Goal: Task Accomplishment & Management: Use online tool/utility

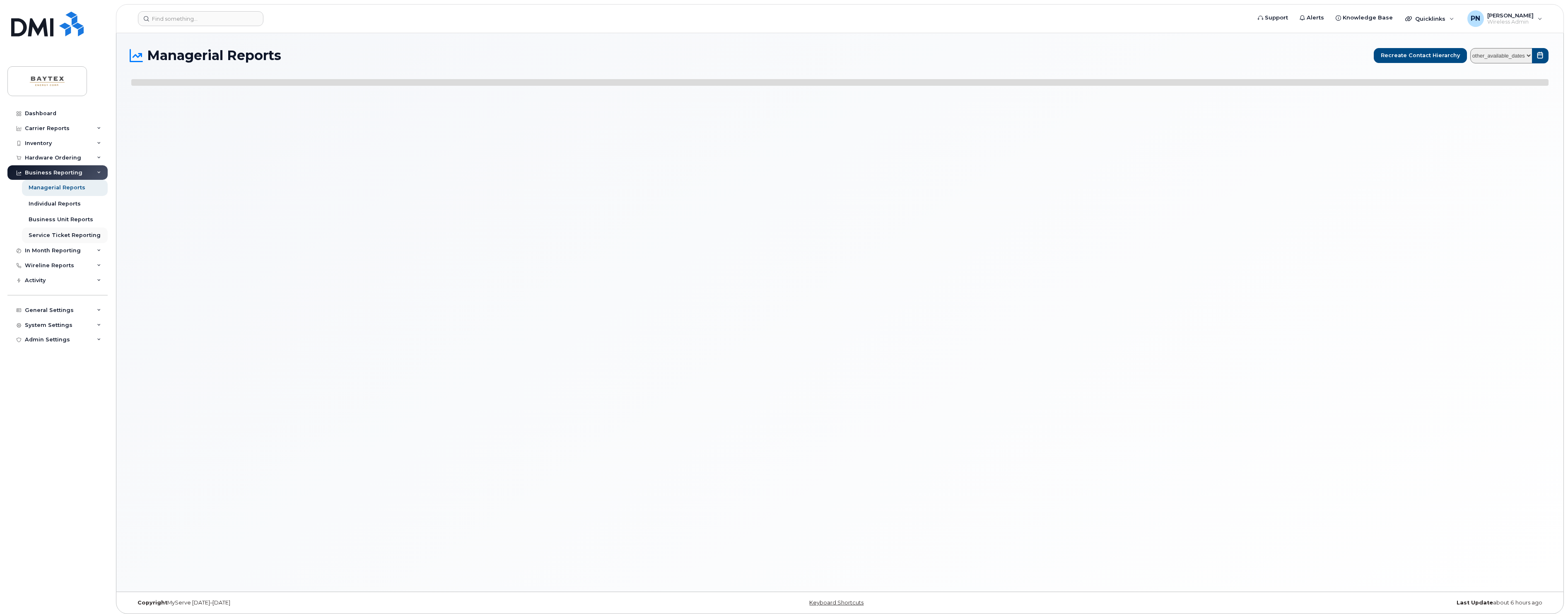
select select
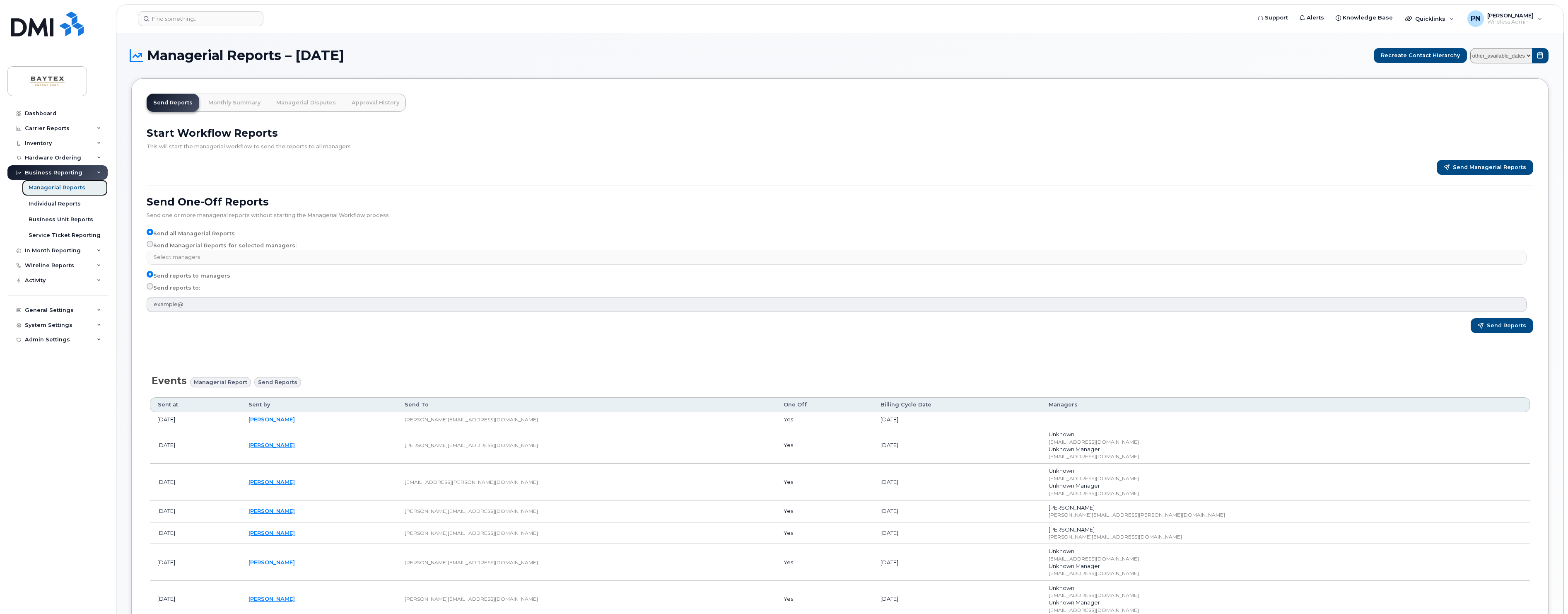
click at [66, 182] on link "Managerial Reports" at bounding box center [65, 188] width 86 height 16
click at [150, 286] on input "Send reports to:" at bounding box center [150, 286] width 6 height 6
radio input "true"
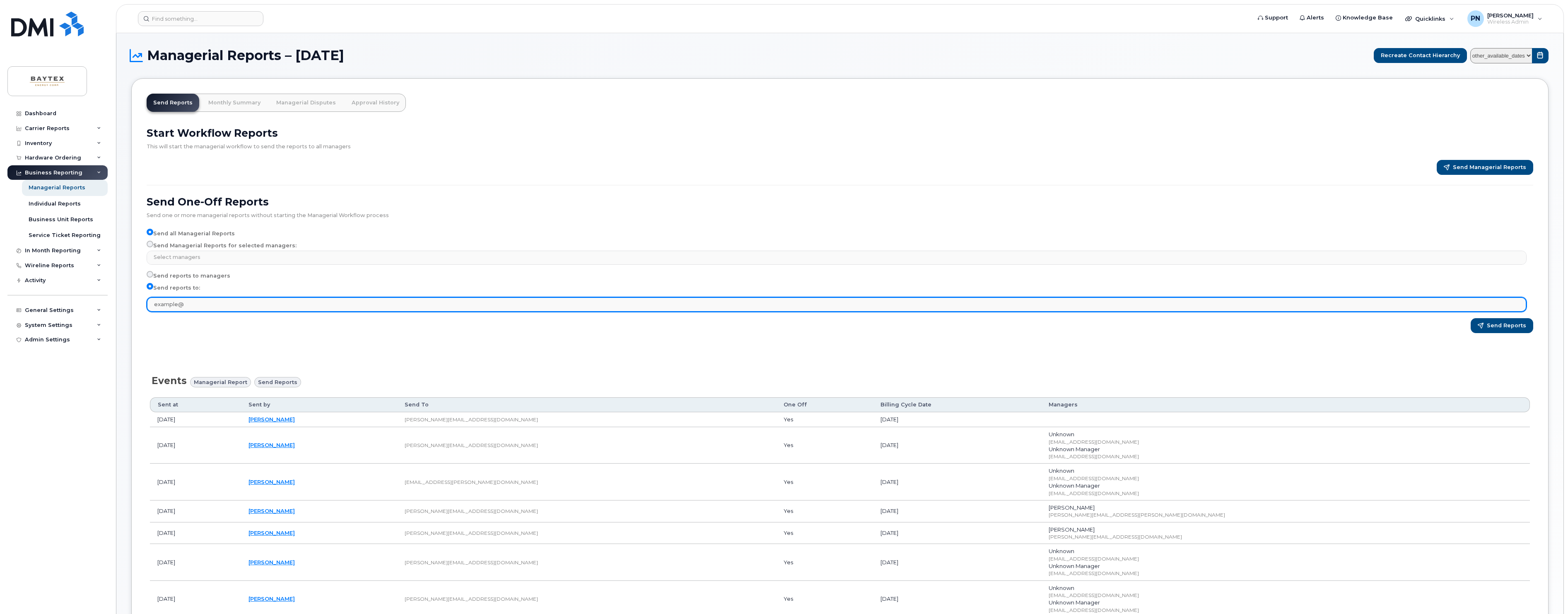
click at [184, 304] on input "text" at bounding box center [837, 304] width 1380 height 15
type input "f"
type input "[PERSON_NAME][EMAIL_ADDRESS][DOMAIN_NAME]"
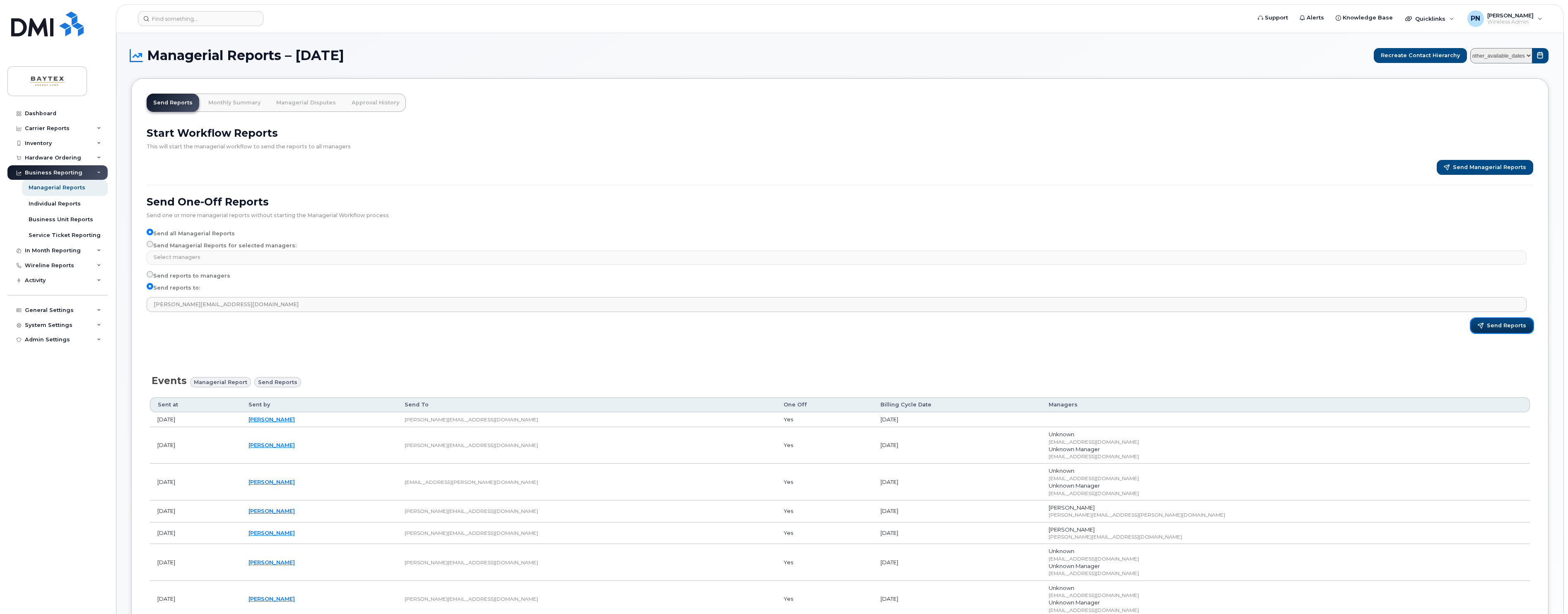
click at [1492, 322] on span "Send Reports" at bounding box center [1506, 325] width 40 height 7
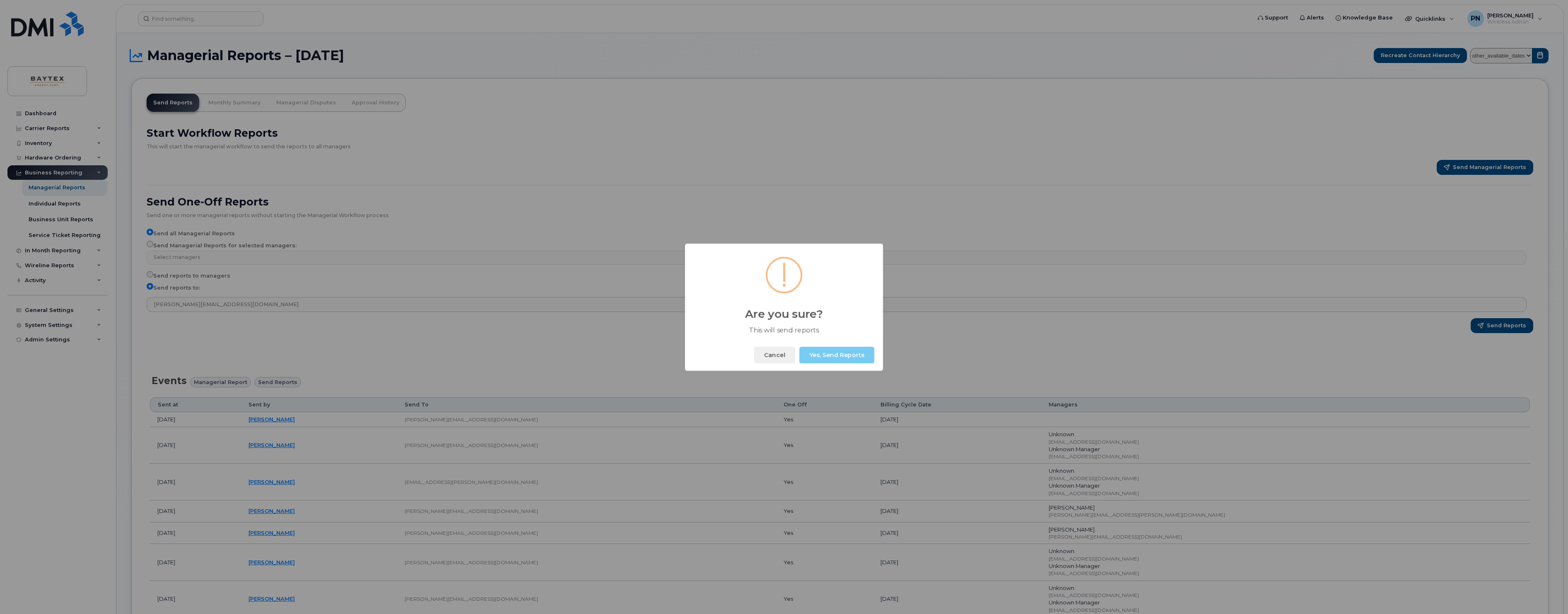
click at [841, 352] on button "Yes, Send Reports" at bounding box center [837, 355] width 75 height 17
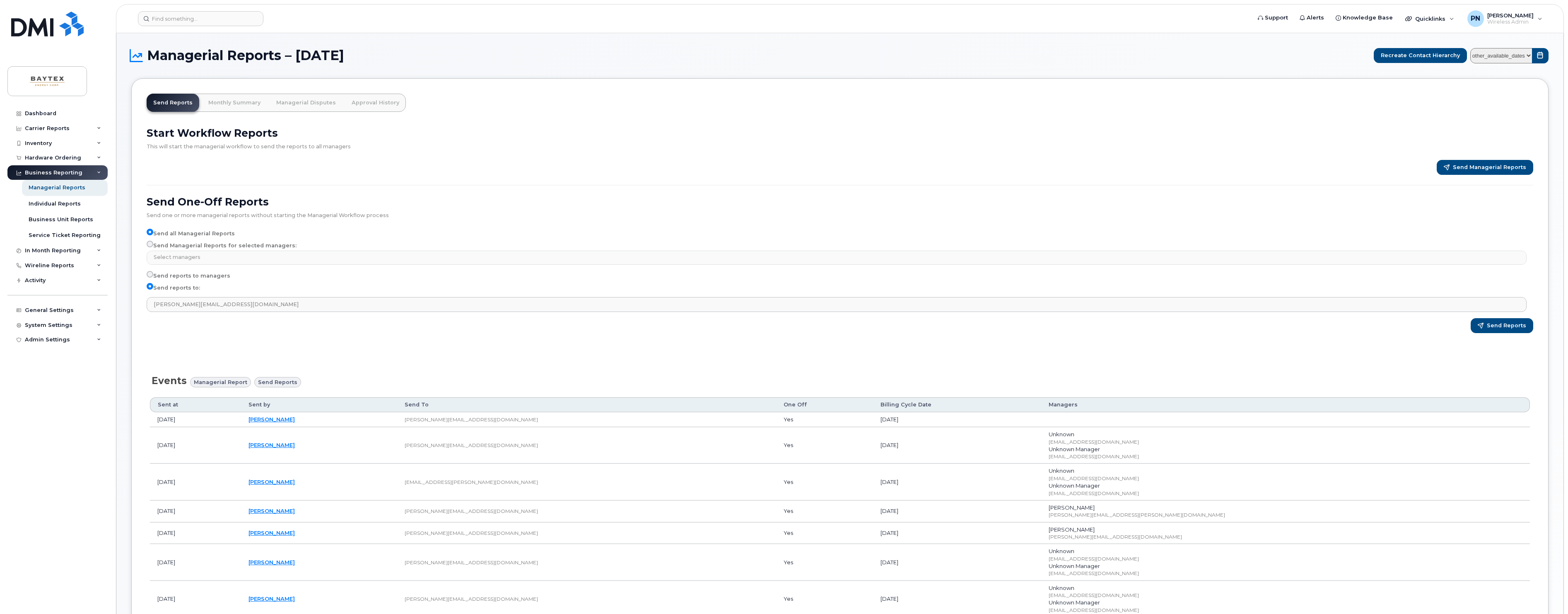
click at [745, 206] on h2 "Send One-Off Reports" at bounding box center [839, 202] width 1386 height 12
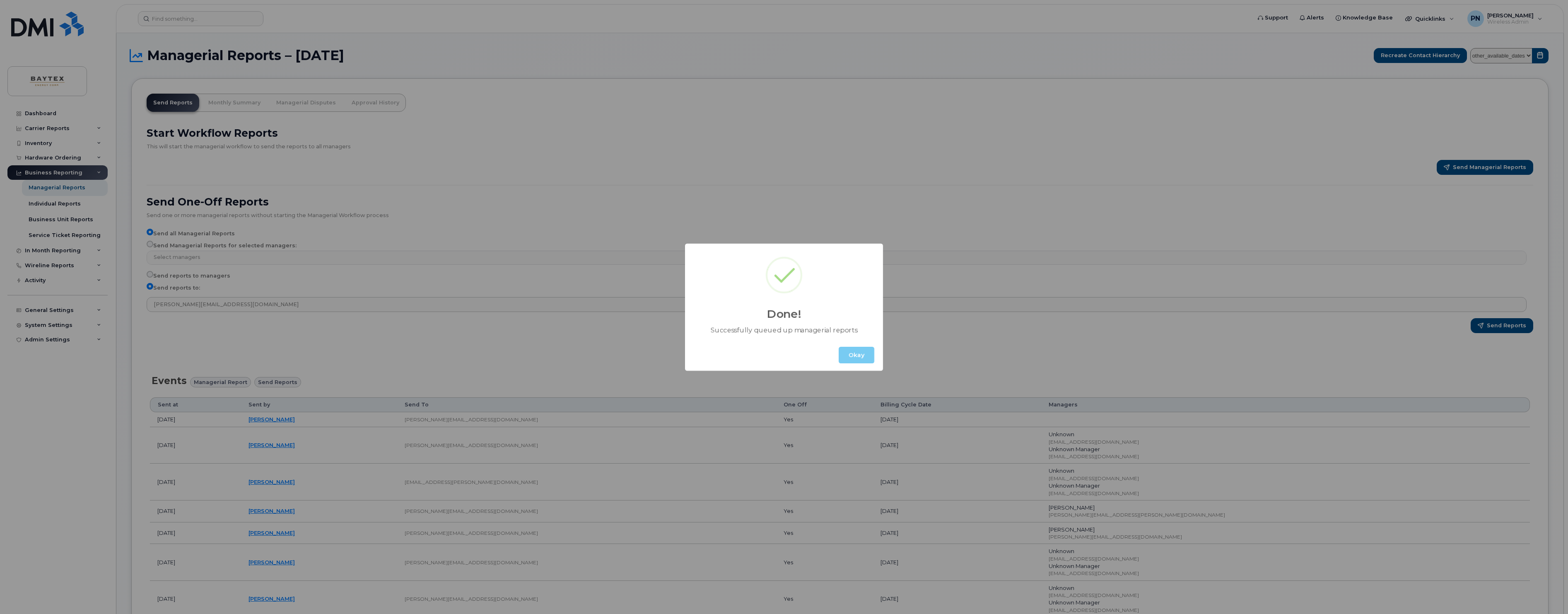
click at [857, 352] on button "Okay" at bounding box center [857, 355] width 36 height 17
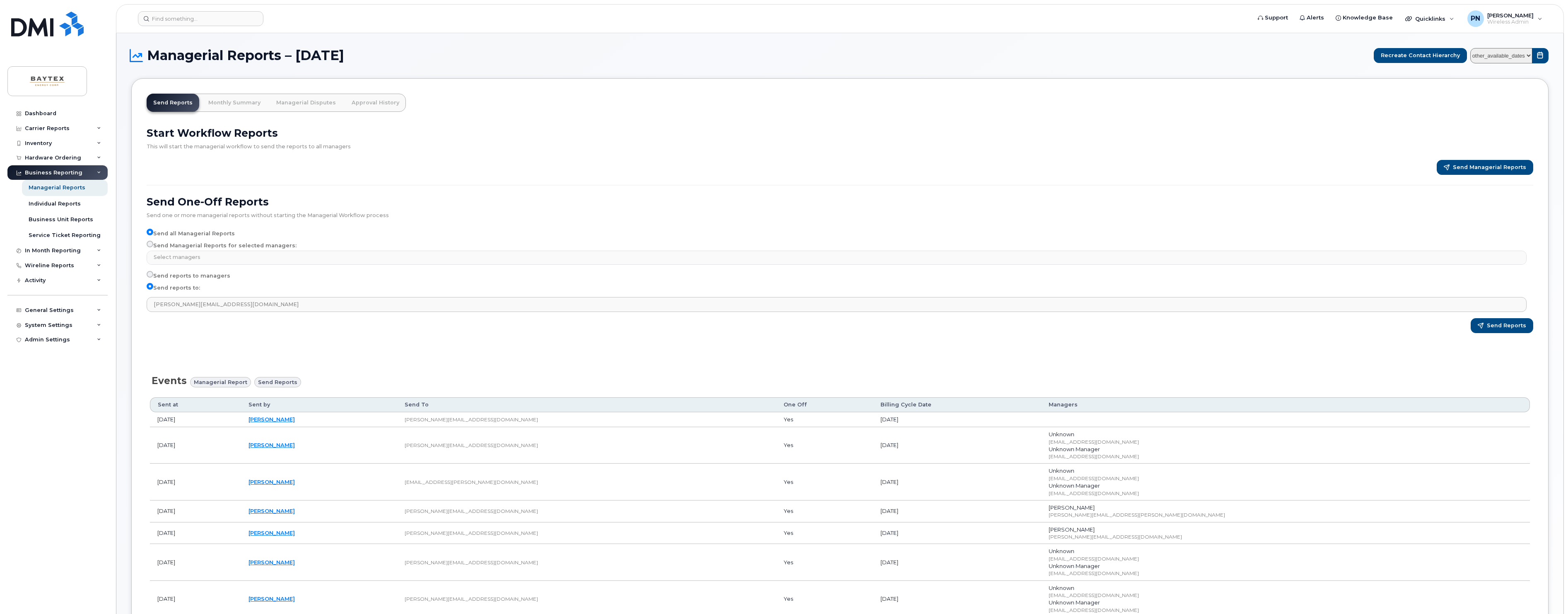
click at [642, 182] on div "Start Workflow Reports This will start the managerial workflow to send the repo…" at bounding box center [839, 232] width 1396 height 222
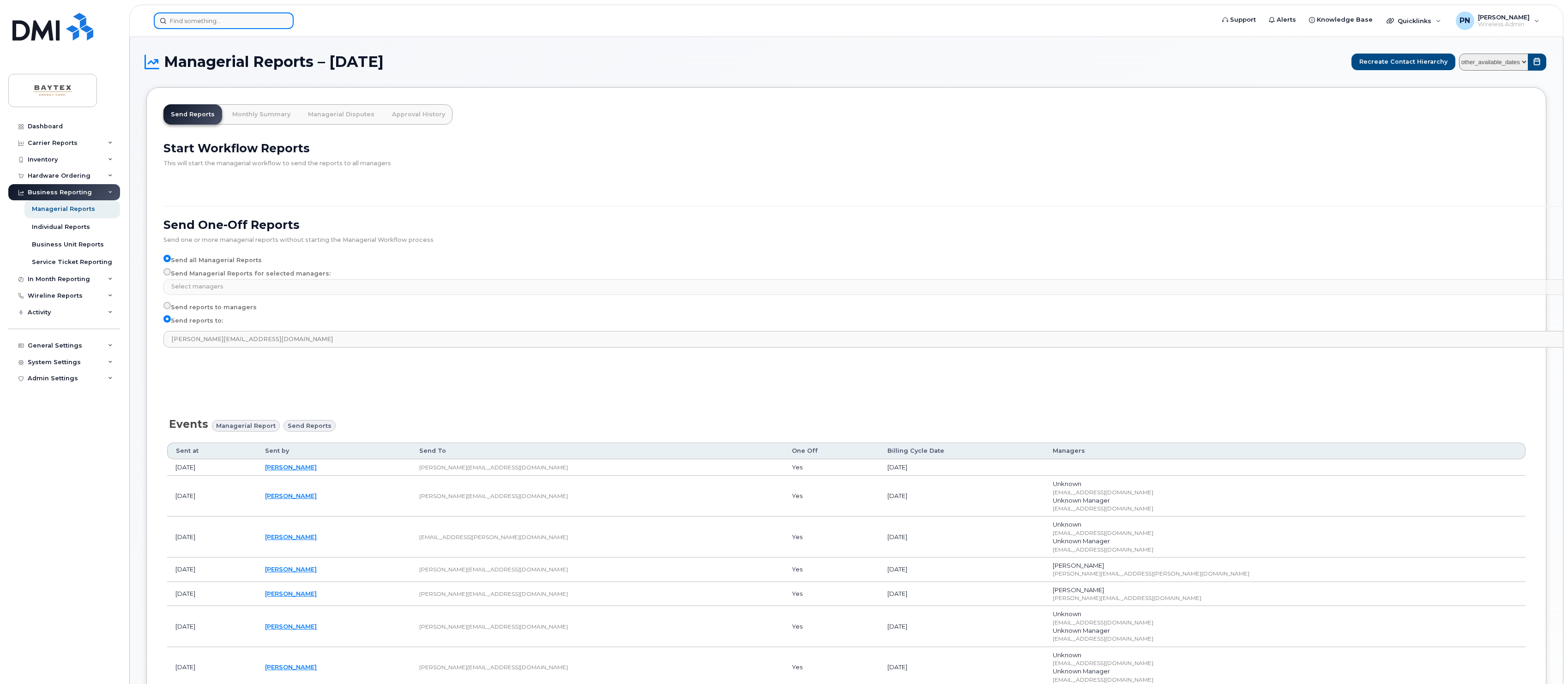
click at [223, 22] on input at bounding box center [224, 21] width 140 height 17
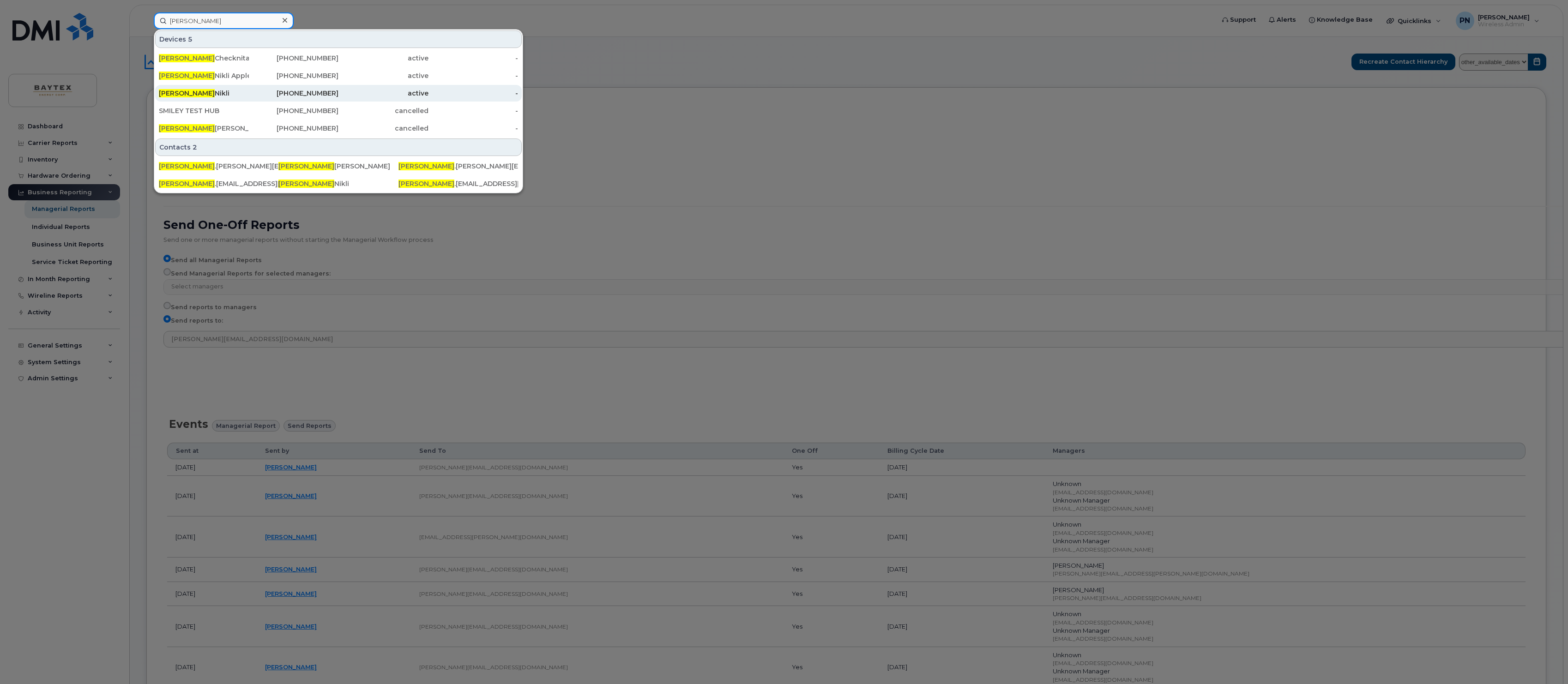
type input "[PERSON_NAME]"
click at [186, 96] on div "[PERSON_NAME]" at bounding box center [204, 94] width 90 height 10
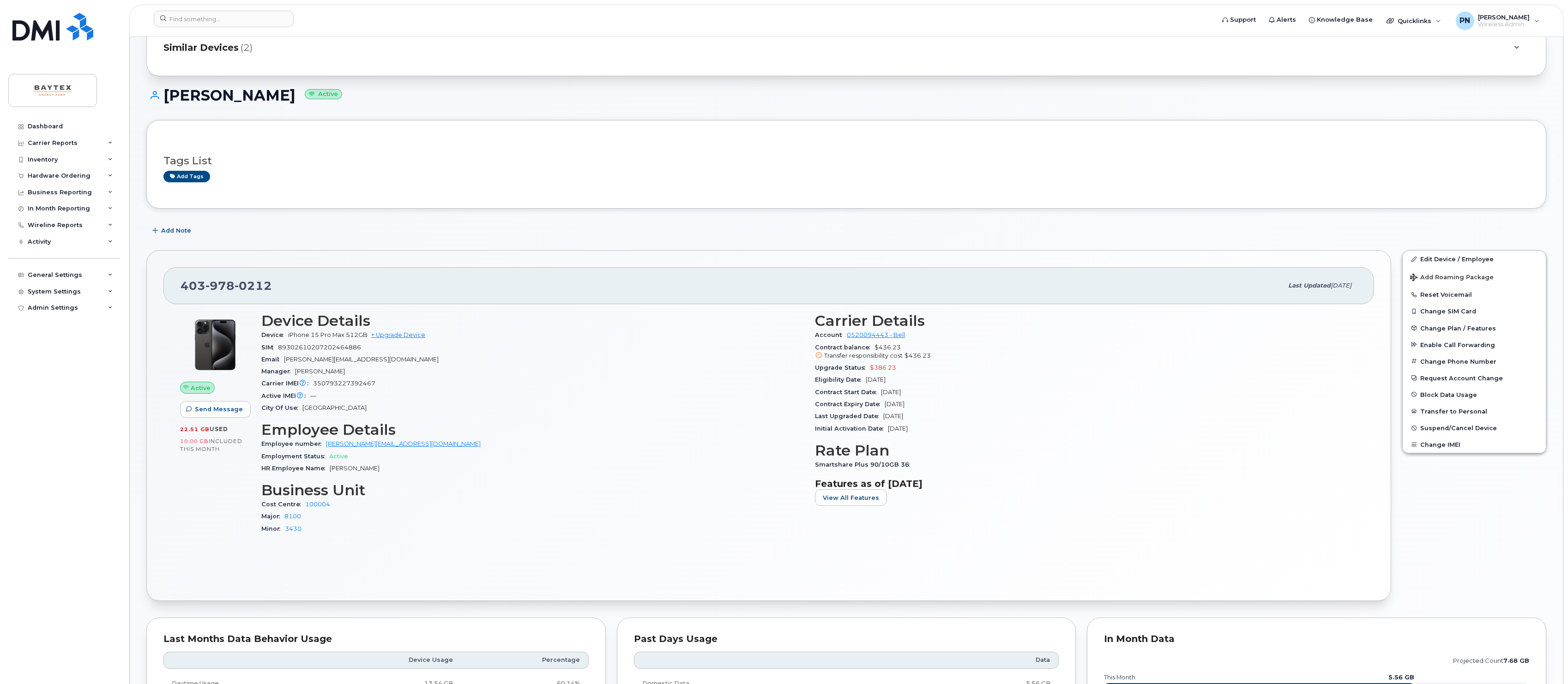
scroll to position [169, 0]
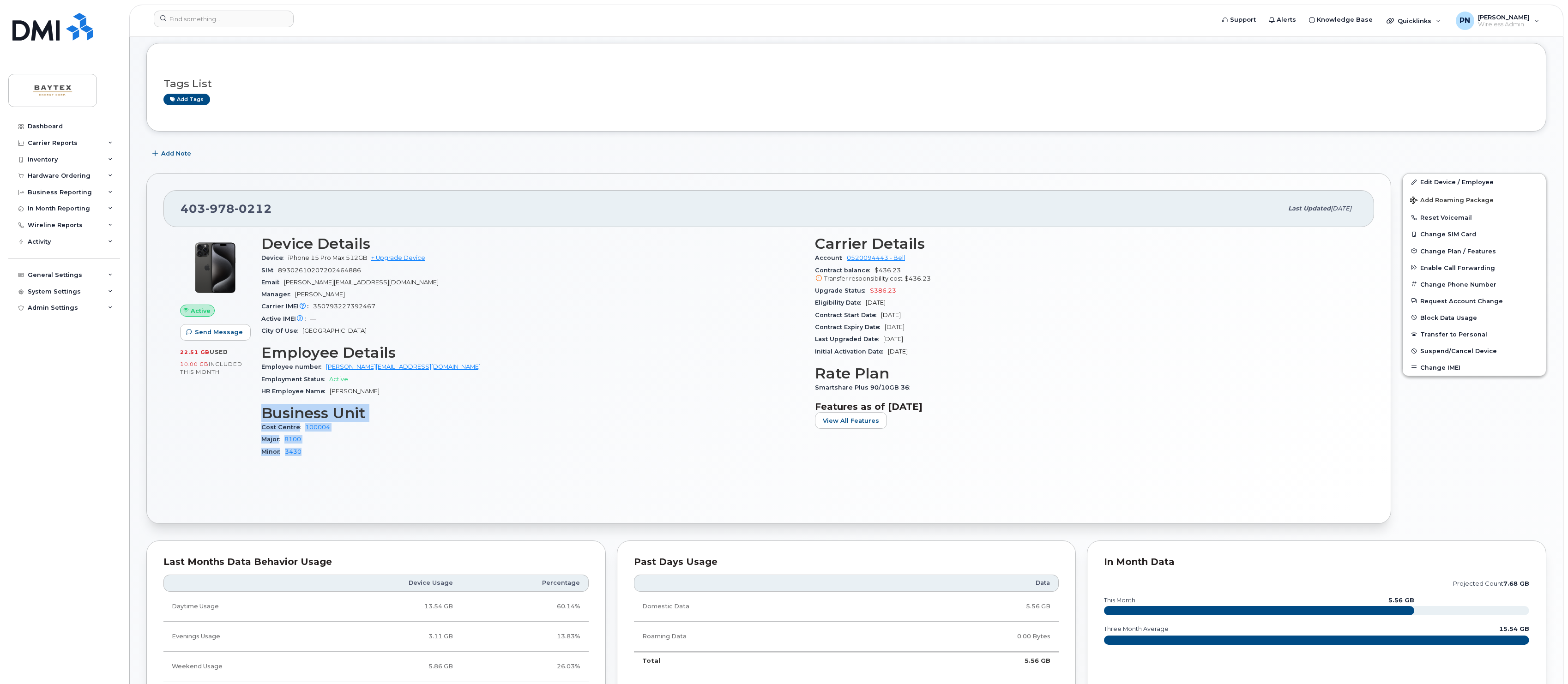
drag, startPoint x: 257, startPoint y: 410, endPoint x: 395, endPoint y: 452, distance: 144.2
click at [395, 452] on div "Device Details Device iPhone 15 Pro Max 512GB + Upgrade Device SIM [TECHNICAL_I…" at bounding box center [533, 350] width 553 height 241
copy section "Business Unit Cost Centre 100004 Major 8100 Minor 3430"
click at [371, 446] on div "Minor 3430" at bounding box center [533, 451] width 542 height 12
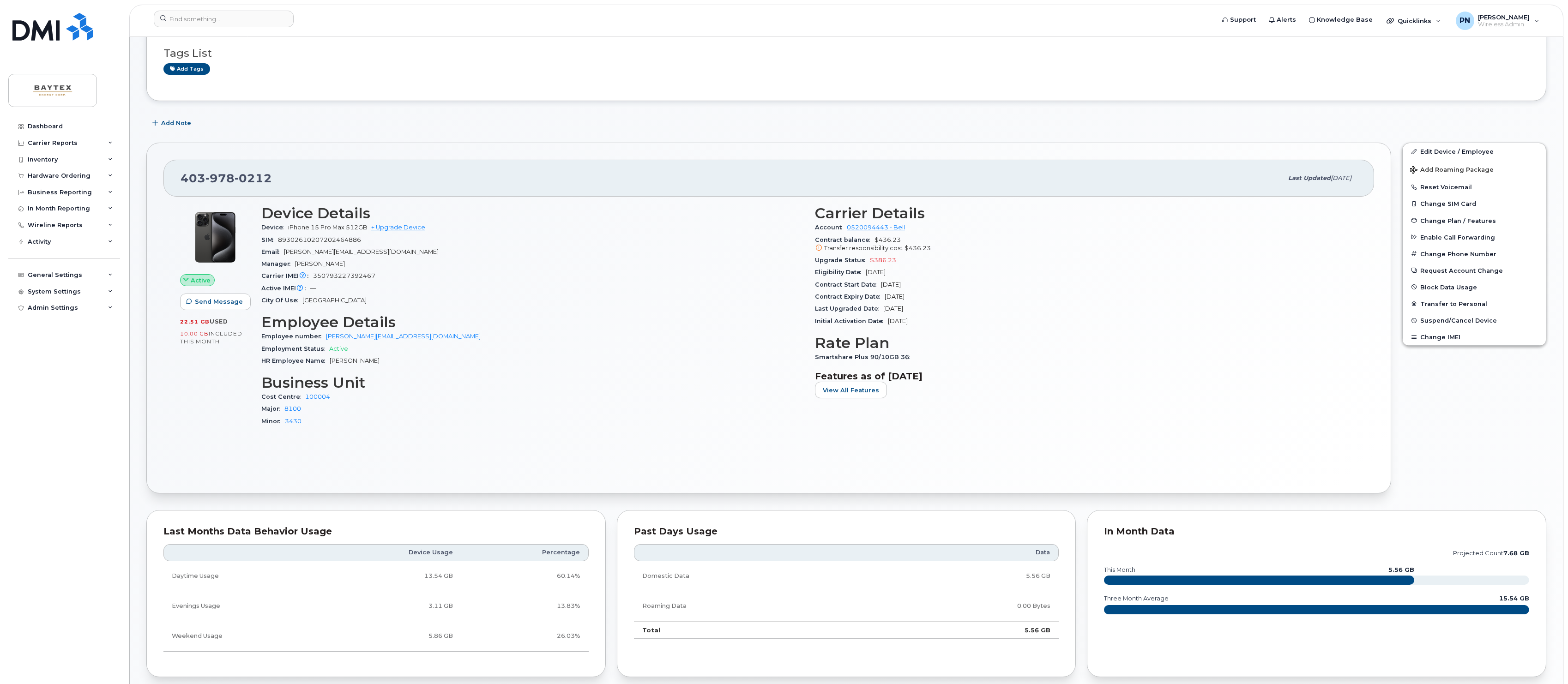
scroll to position [184, 0]
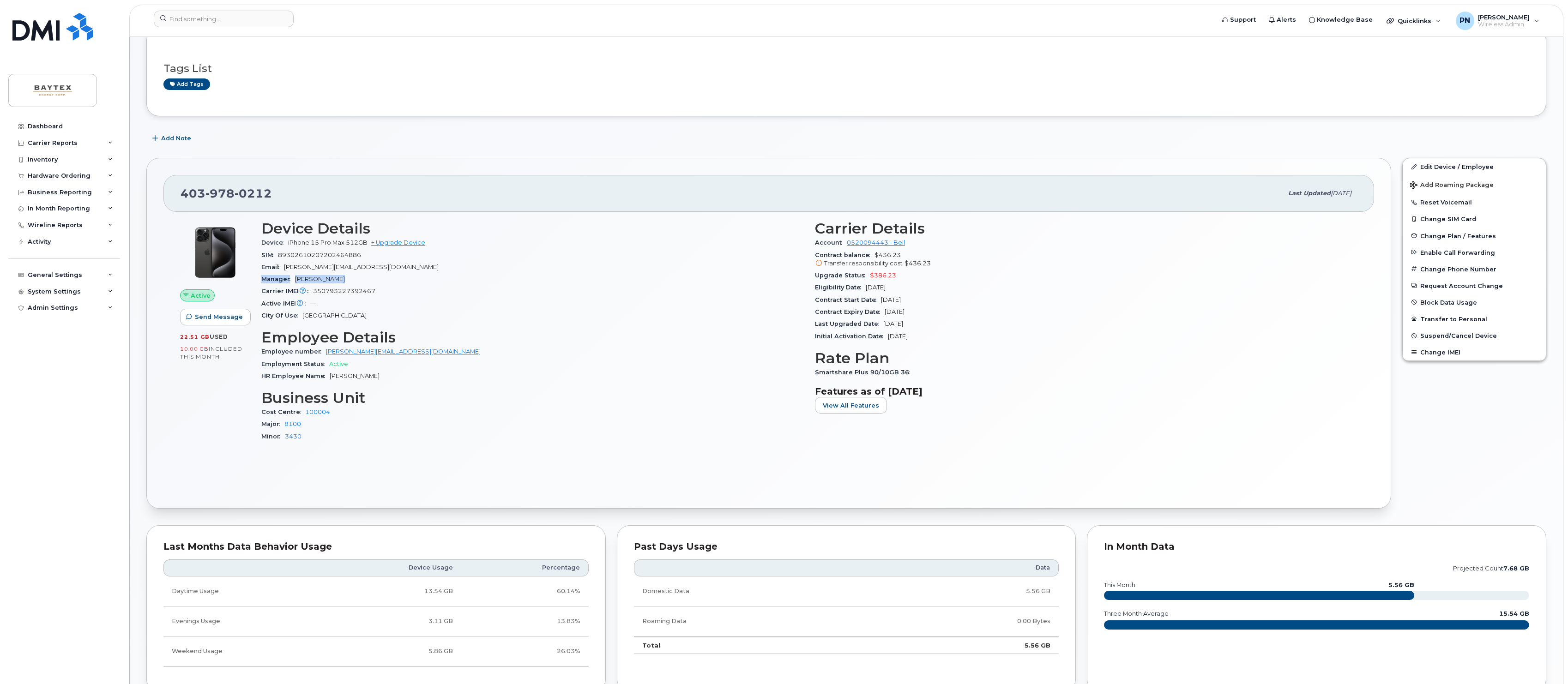
drag, startPoint x: 321, startPoint y: 281, endPoint x: 263, endPoint y: 277, distance: 58.1
click at [263, 277] on div "Manager Cheryl Yildiz" at bounding box center [533, 279] width 542 height 12
drag, startPoint x: 395, startPoint y: 293, endPoint x: 306, endPoint y: 293, distance: 89.0
click at [306, 293] on div "Carrier IMEI Carrier IMEI is reported during the last billing cycle or change o…" at bounding box center [533, 291] width 542 height 12
drag, startPoint x: 432, startPoint y: 350, endPoint x: 354, endPoint y: 375, distance: 81.9
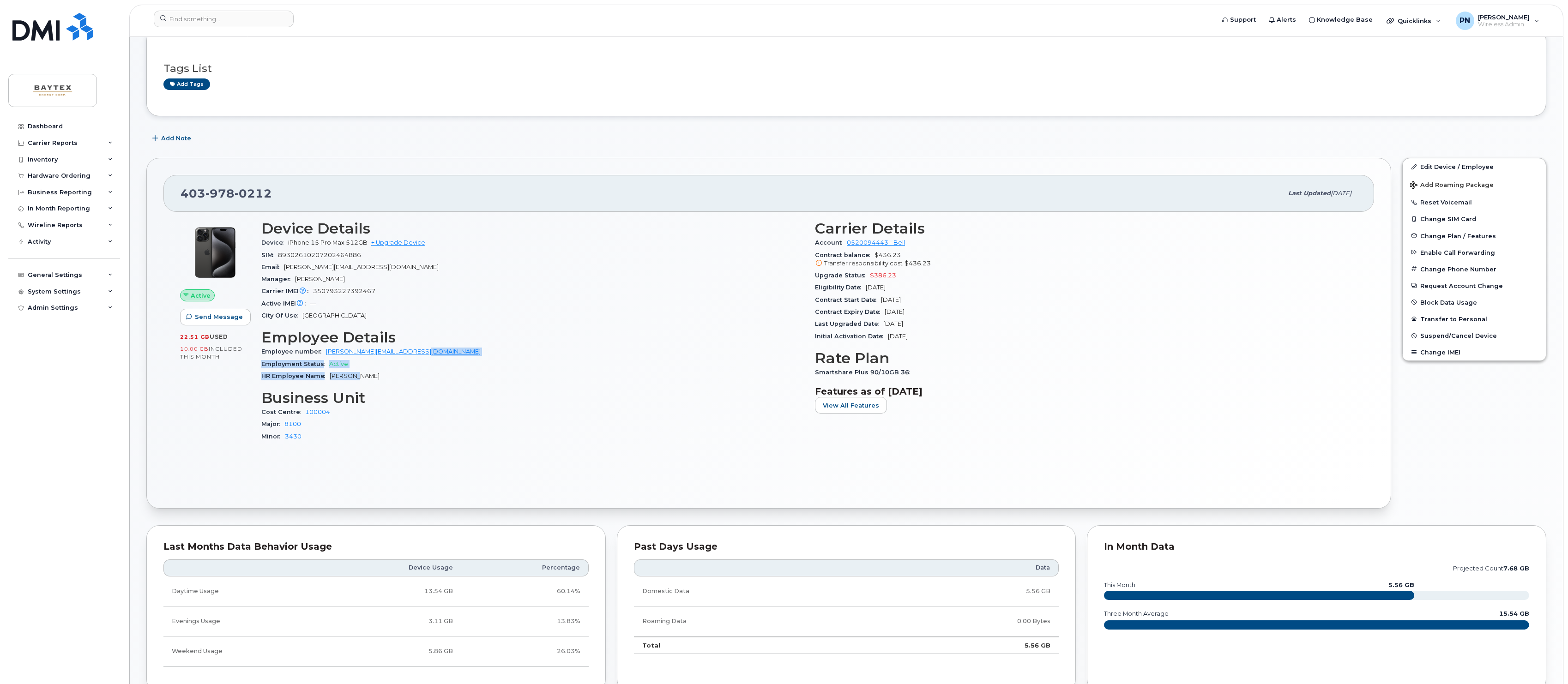
click at [354, 375] on section "Employee Details Employee number Peter.Nikli@baytexenergy.com Employment Status…" at bounding box center [533, 355] width 542 height 53
click at [500, 293] on div "Carrier IMEI Carrier IMEI is reported during the last billing cycle or change o…" at bounding box center [533, 291] width 542 height 12
drag, startPoint x: 293, startPoint y: 242, endPoint x: 380, endPoint y: 290, distance: 99.4
click at [380, 290] on section "Device Details Device iPhone 15 Pro Max 512GB + Upgrade Device SIM 893026102072…" at bounding box center [533, 271] width 542 height 102
drag, startPoint x: 718, startPoint y: 236, endPoint x: 969, endPoint y: 392, distance: 295.5
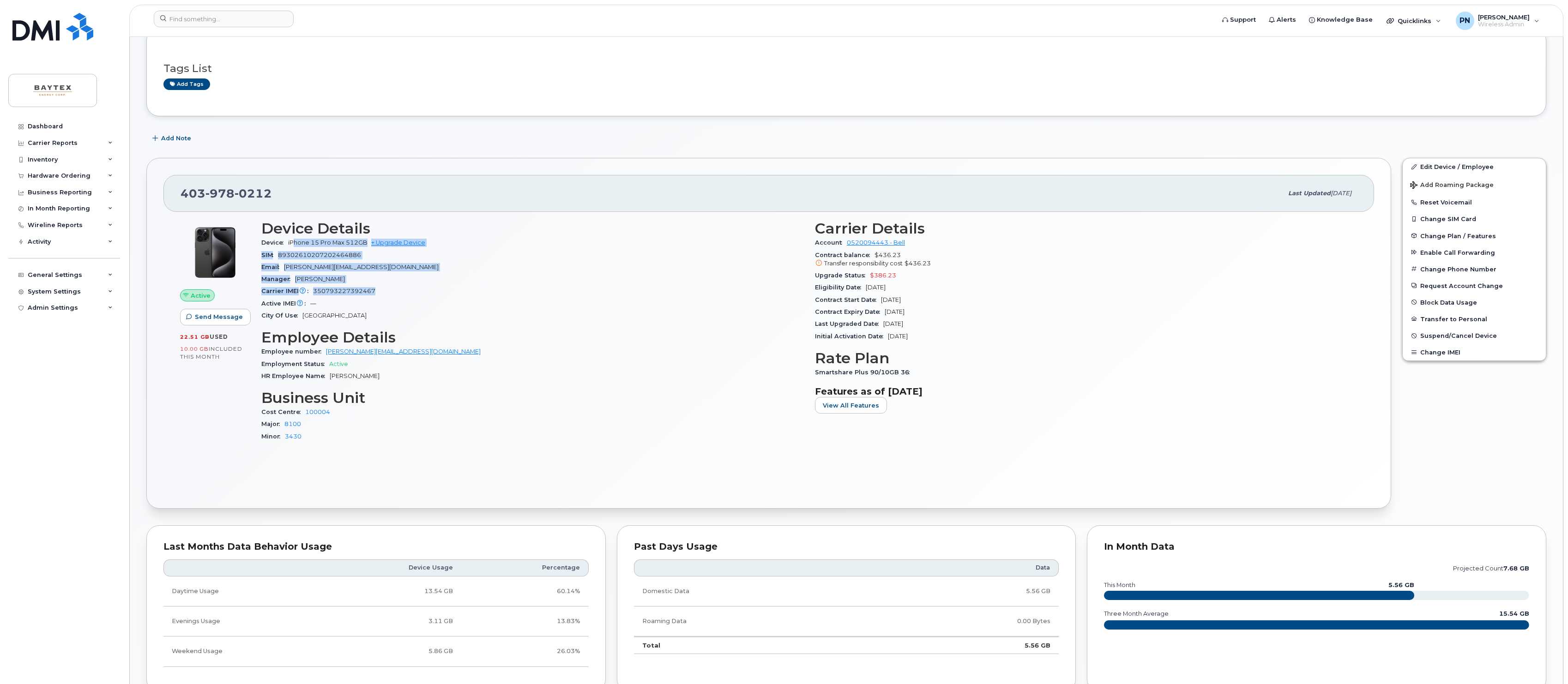
click at [969, 392] on div "Device Details Device iPhone 15 Pro Max 512GB + Upgrade Device SIM 893026102072…" at bounding box center [809, 335] width 1108 height 241
drag, startPoint x: 969, startPoint y: 392, endPoint x: 1032, endPoint y: 343, distance: 79.8
click at [1030, 343] on div "Carrier Details Account 0520094443 - Bell Contract balance $436.23 Transfer res…" at bounding box center [1086, 335] width 553 height 241
click at [610, 340] on h3 "Employee Details" at bounding box center [533, 337] width 542 height 17
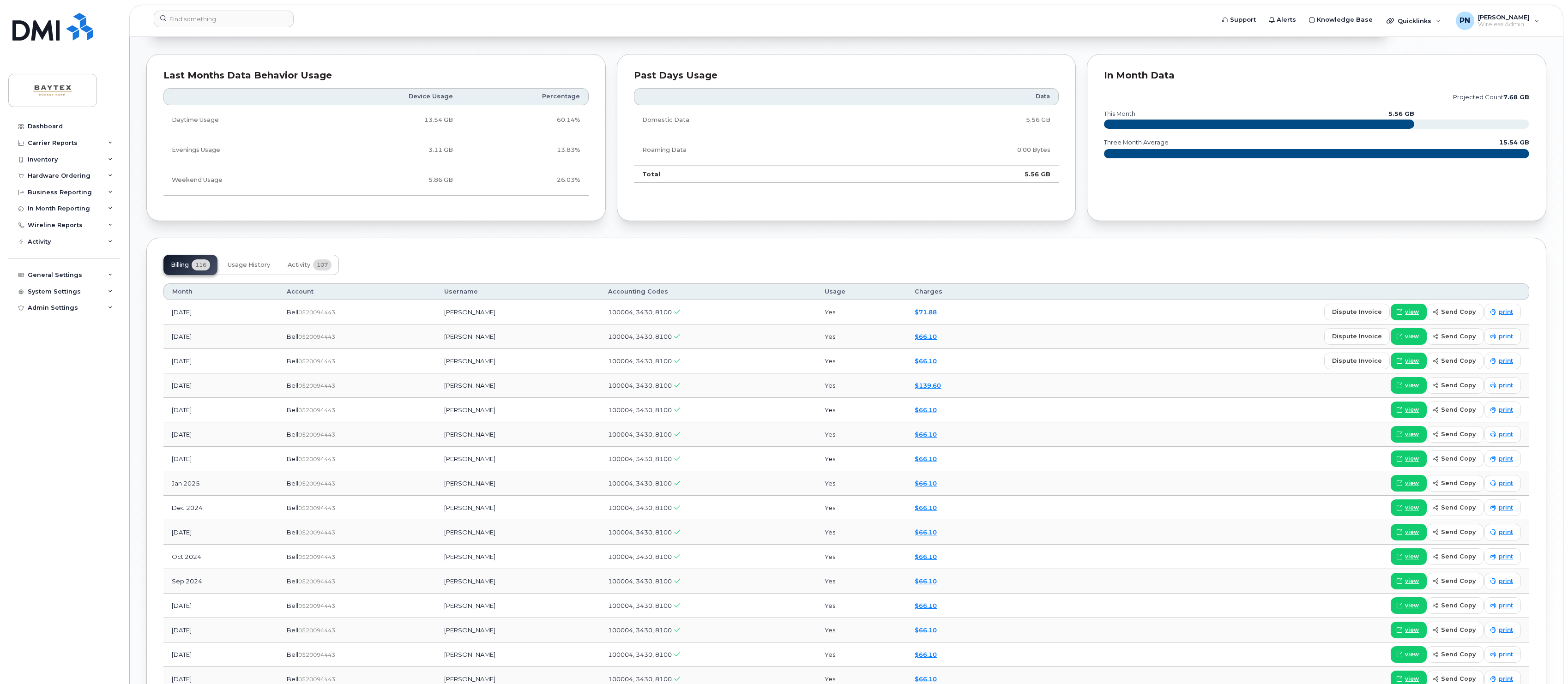
scroll to position [579, 0]
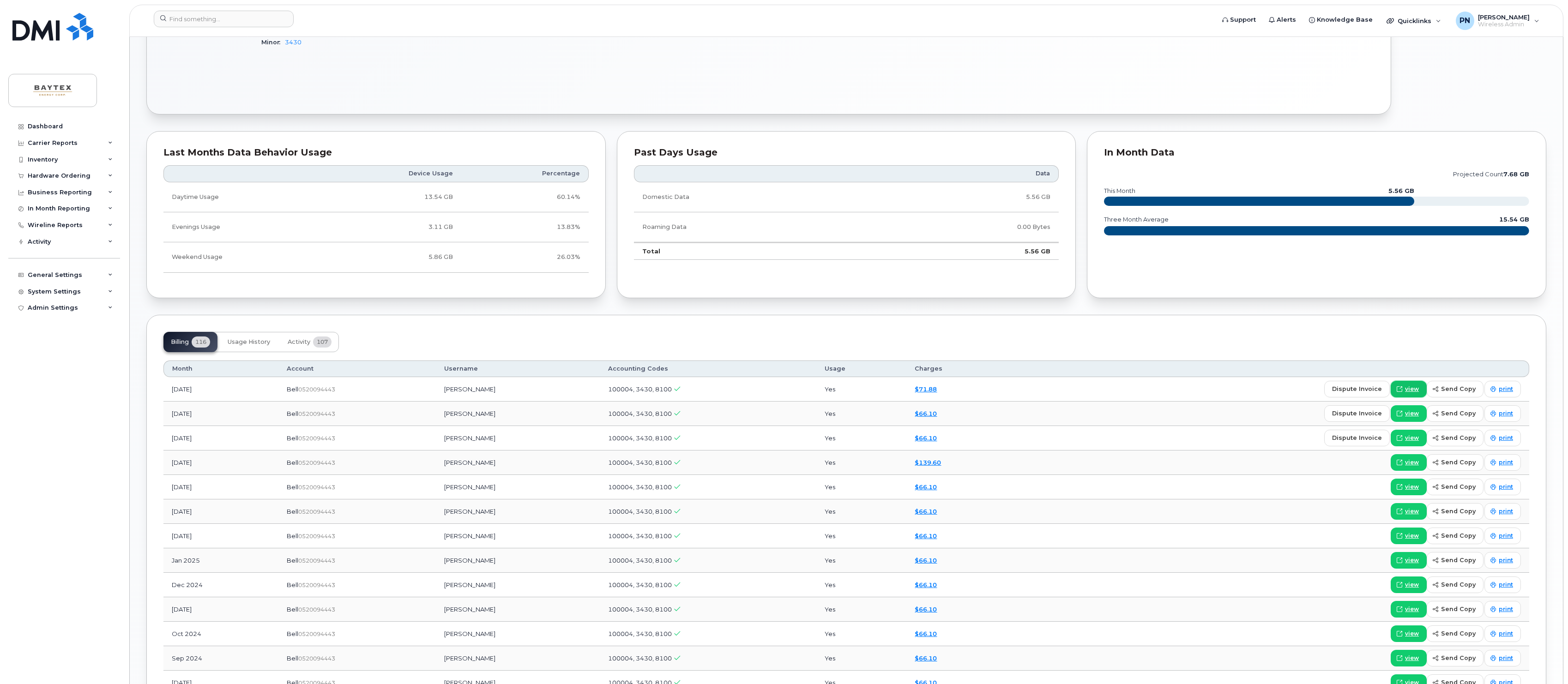
click at [1411, 386] on span "view" at bounding box center [1412, 389] width 14 height 8
